Goal: Answer question/provide support: Answer question/provide support

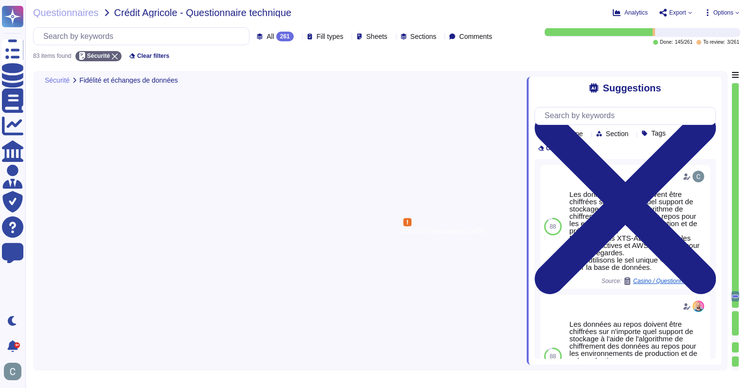
type textarea "Lor. IpsumdOlors ametcon a’el sed d’eiusm te incididun utlabor e dolorema al en…"
type textarea "Chez AssessFirst, nous appliquons des mesures de sécurité avancées pour le chif…"
type textarea "Lore ipsumdolo SIT Ame Consectetu Adipisc (ELI) sedd eiusm tem inci ut laboreet…"
type textarea "La journalisation des modifications de données chez AssessFirst est assurée par…"
type textarea "La journalisation est activée sur l’ensemble des composants critiques du systèm…"
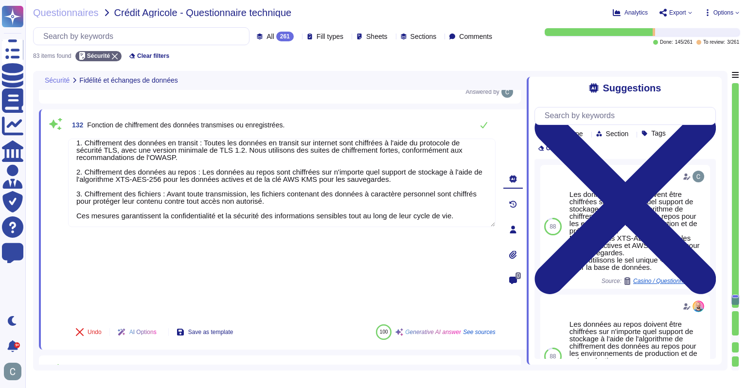
scroll to position [6621, 0]
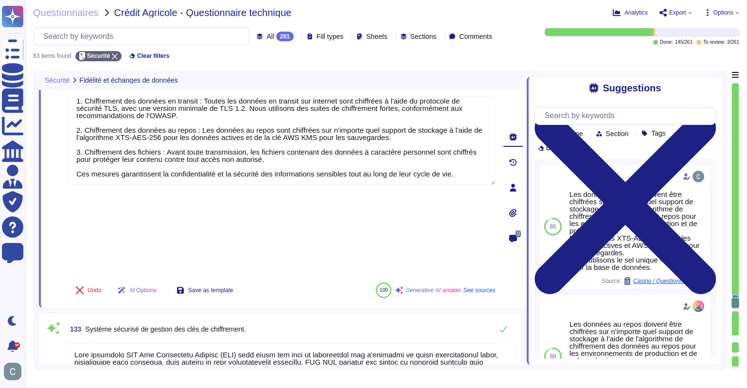
type textarea "Les sauvegardes des données utilisateurs chez AssessFirst sont effectuées sur u…"
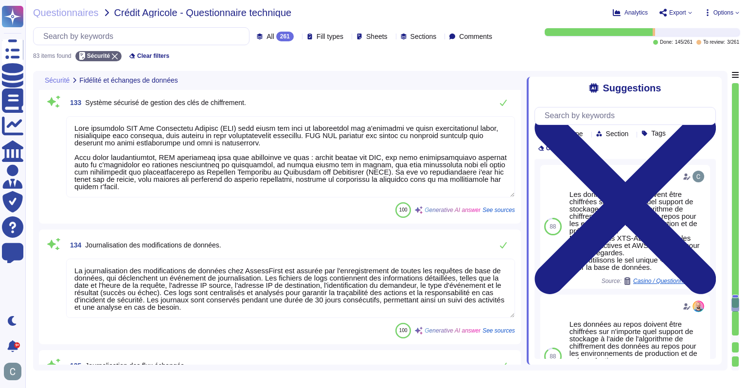
scroll to position [6766, 0]
type textarea "Les sauvegardes des fichiers système, y compris les tables et les paramètres, s…"
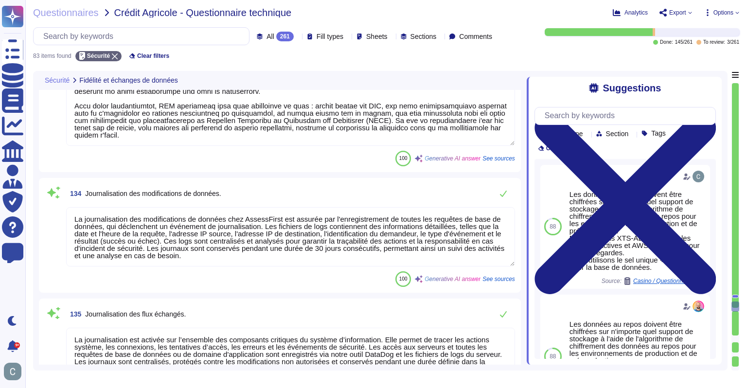
scroll to position [6815, 0]
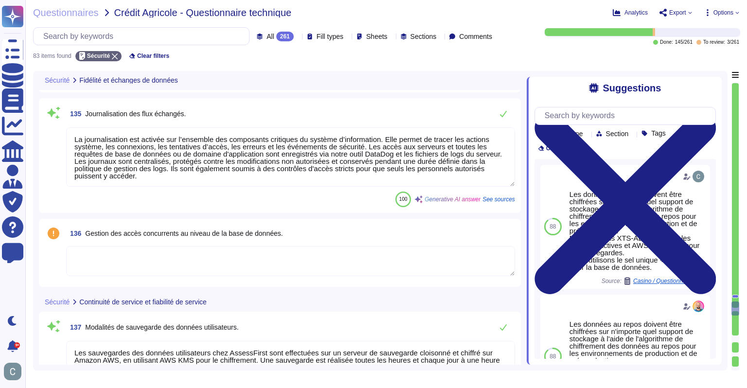
type textarea "Lo ips d'sitametc adipi elits doeiusm te incidid, ut laboreetd ma aliquaenima m…"
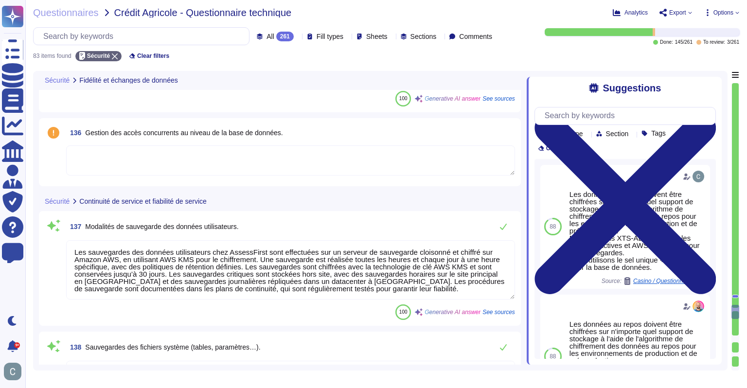
scroll to position [7010, 0]
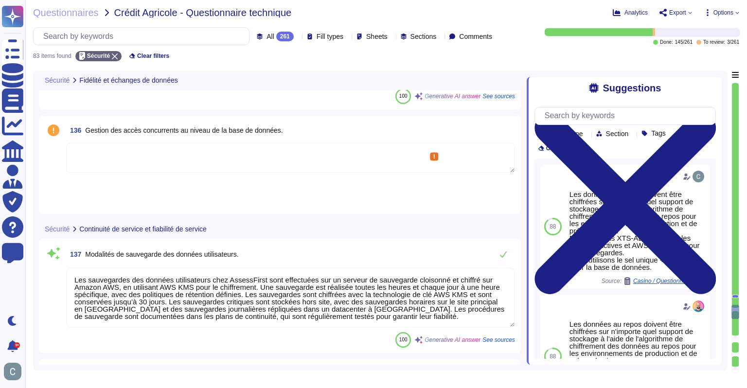
click at [240, 160] on textarea at bounding box center [290, 158] width 449 height 30
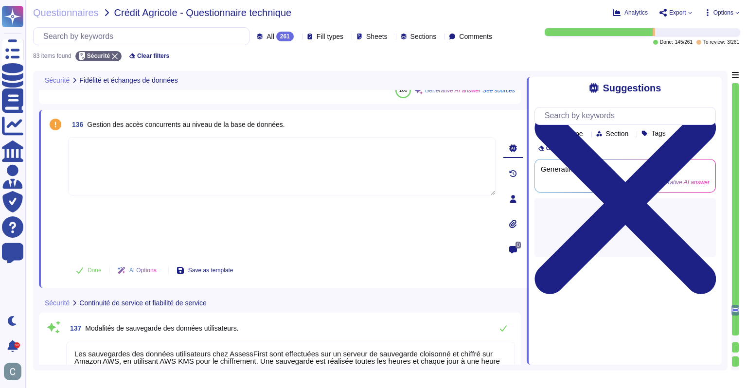
type textarea "Lo ips d'sitametc adipi elits doeiusm te incidid, ut laboreetd ma aliquaenima m…"
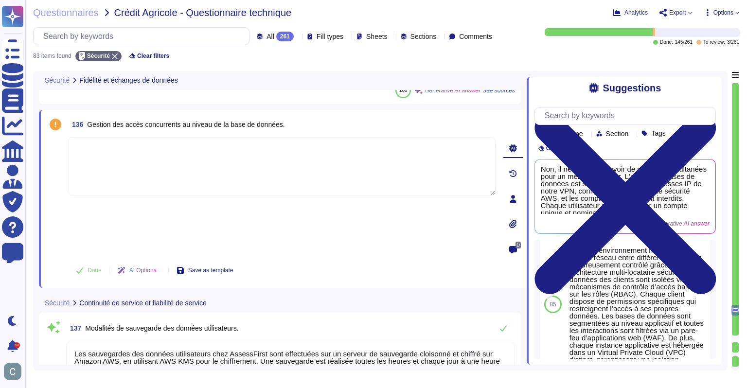
scroll to position [139, 0]
click at [248, 124] on span "Gestion des accès concurrents au niveau de la base de données." at bounding box center [185, 125] width 197 height 8
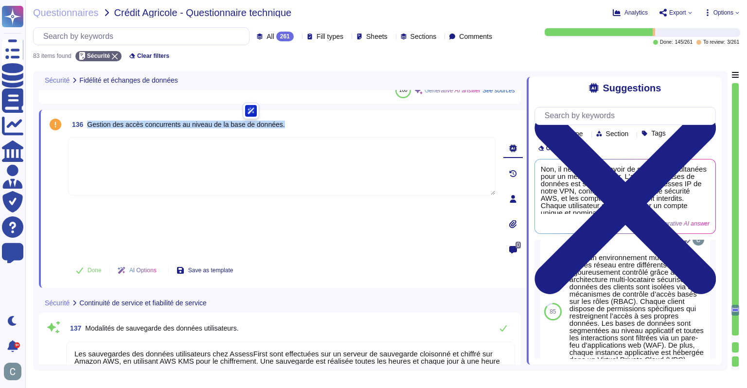
click at [248, 124] on span "Gestion des accès concurrents au niveau de la base de données." at bounding box center [185, 125] width 197 height 8
click at [194, 168] on textarea at bounding box center [281, 166] width 427 height 58
paste textarea "Oui. La concurrence d’accès est gérée au niveau transactionnel par Amazon Auror…"
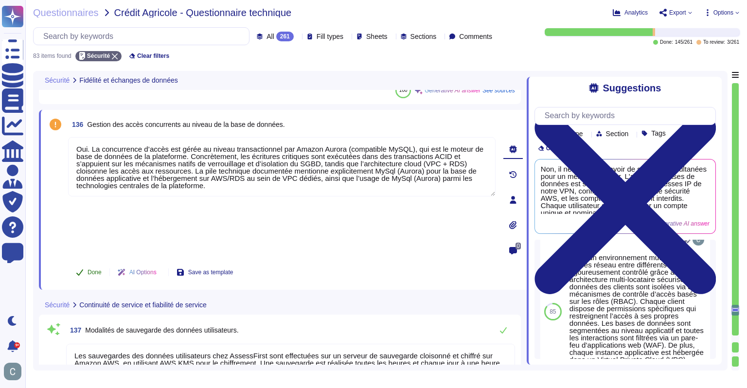
type textarea "Oui. La concurrence d’accès est gérée au niveau transactionnel par Amazon Auror…"
click at [86, 263] on button "Done" at bounding box center [88, 272] width 41 height 19
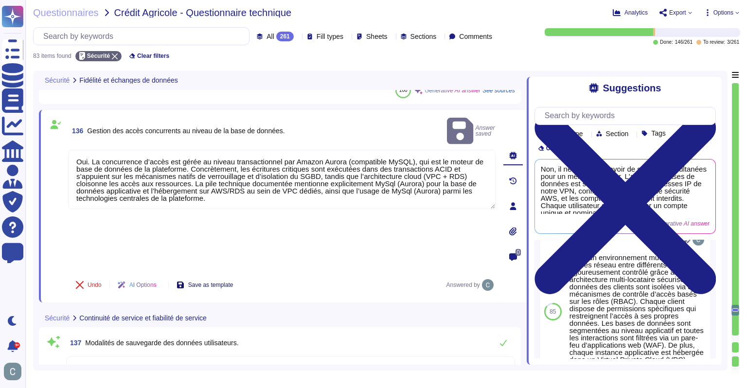
click at [197, 282] on span "Save as template" at bounding box center [210, 285] width 45 height 6
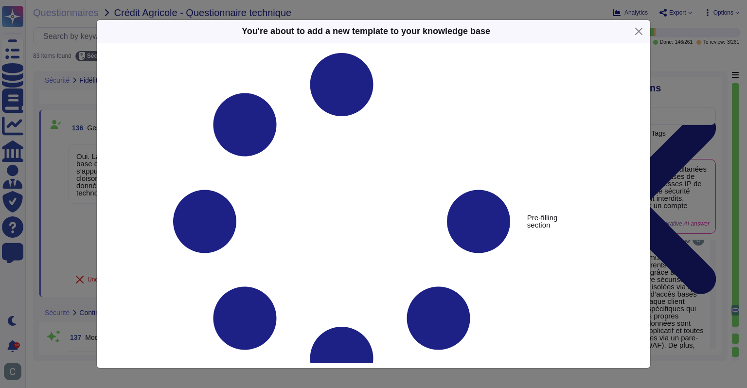
type textarea "Gestion des accès concurrents au niveau de la base de données."
type textarea "Oui. La concurrence d’accès est gérée au niveau transactionnel par Amazon Auror…"
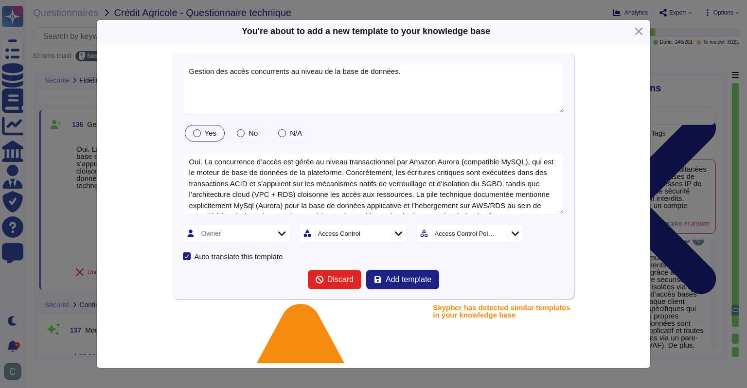
click at [241, 234] on div "Owner" at bounding box center [235, 234] width 72 height 18
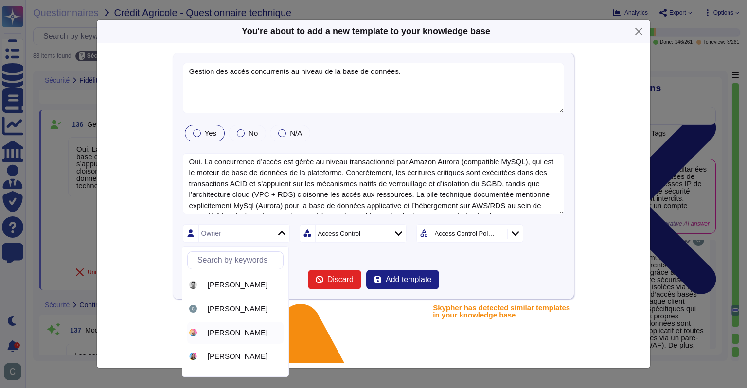
click at [229, 334] on span "[PERSON_NAME]" at bounding box center [238, 332] width 60 height 9
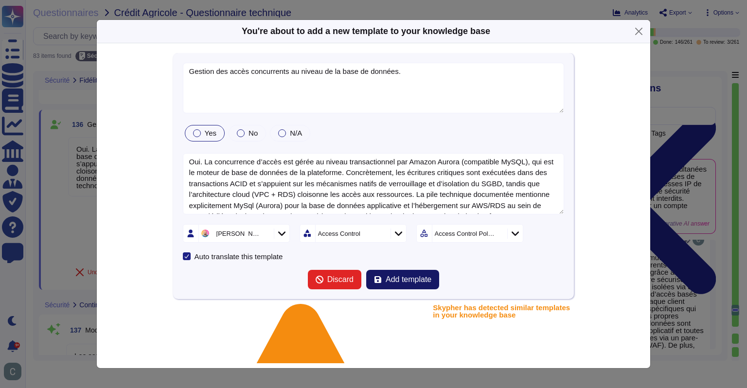
click at [409, 280] on span "Add template" at bounding box center [409, 280] width 46 height 8
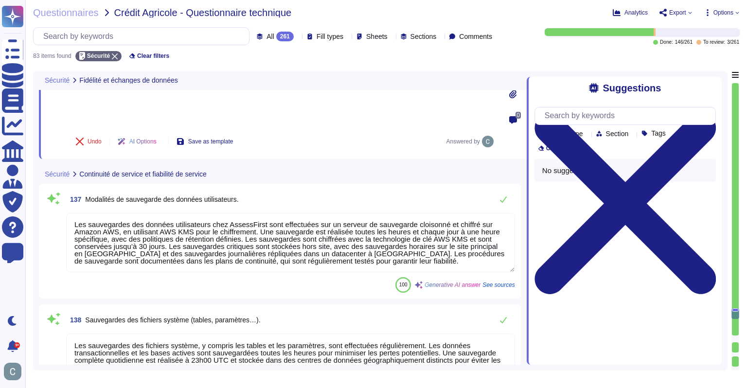
scroll to position [7155, 0]
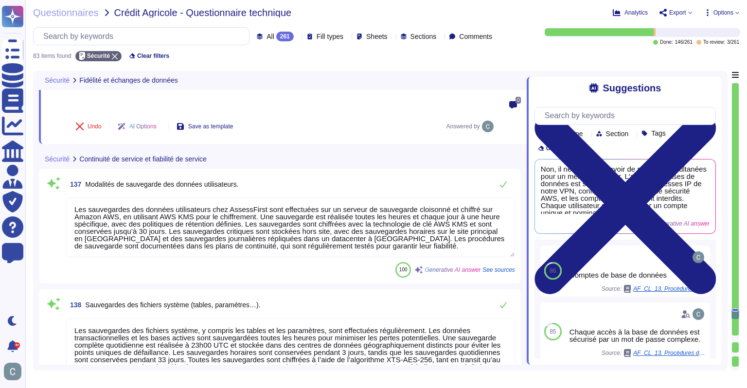
click at [355, 198] on textarea "Les sauvegardes des données utilisateurs chez AssessFirst sont effectuées sur u…" at bounding box center [290, 227] width 449 height 59
